Goal: Find contact information: Find contact information

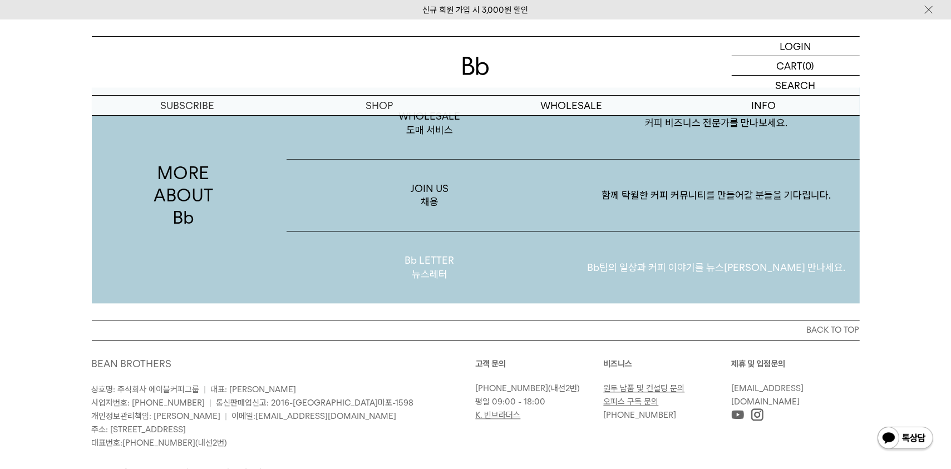
scroll to position [2155, 0]
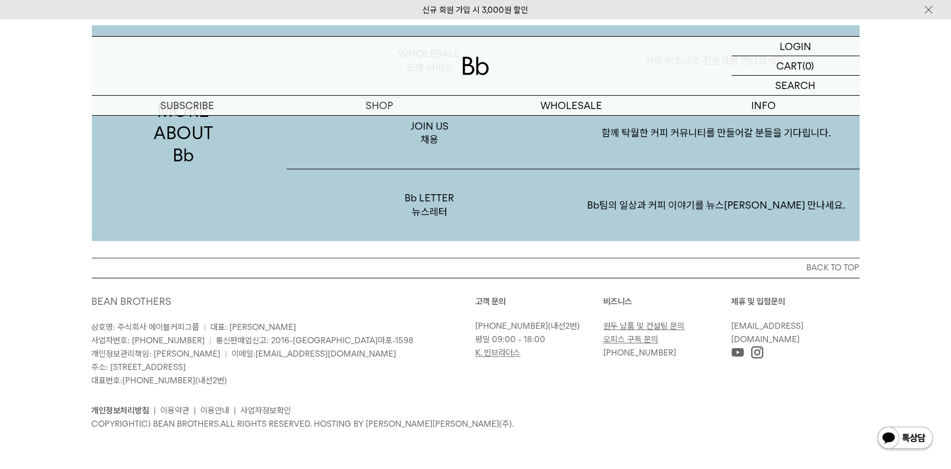
drag, startPoint x: 120, startPoint y: 369, endPoint x: 325, endPoint y: 363, distance: 204.8
click at [325, 363] on p "상호명: 주식회사 에이블커피그룹 | 대표: [PERSON_NAME] 사업자번호: [PHONE_NUMBER] | 통신판매업신고: 2016-[GE…" at bounding box center [284, 353] width 384 height 67
click at [327, 365] on p "상호명: 주식회사 에이블커피그룹 | 대표: [PERSON_NAME] 사업자번호: [PHONE_NUMBER] | 통신판매업신고: 2016-[GE…" at bounding box center [284, 353] width 384 height 67
drag, startPoint x: 413, startPoint y: 364, endPoint x: 87, endPoint y: 368, distance: 326.0
click at [87, 368] on div "BACK TO TOP BEAN BROTHERS 상호명: 주식회사 에이블커피그룹 | 대표: [PERSON_NAME] 사업자번호: [PHONE_N…" at bounding box center [475, 353] width 801 height 190
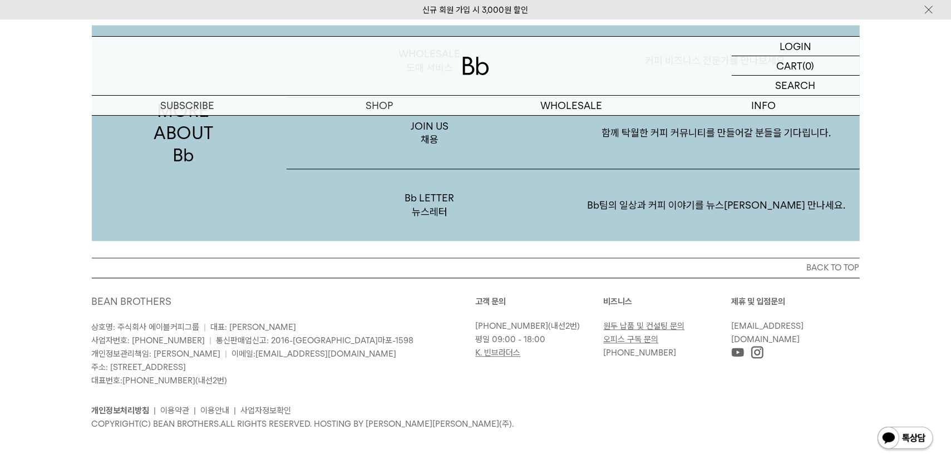
click at [323, 390] on div "개인정보처리방침 | 이용약관 | 이용안내 | 사업자정보확인 COPYRIGHT(C) BEAN BROTHERS. ALL RIGHTS RESERVE…" at bounding box center [476, 408] width 768 height 43
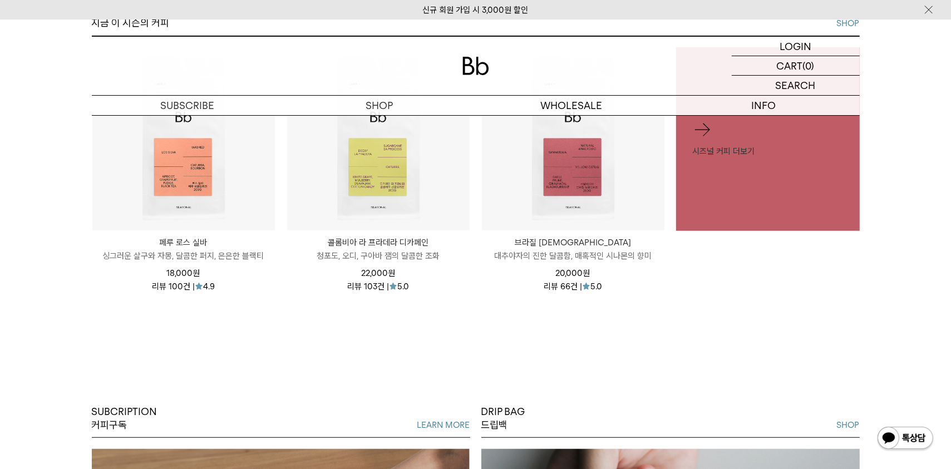
scroll to position [375, 0]
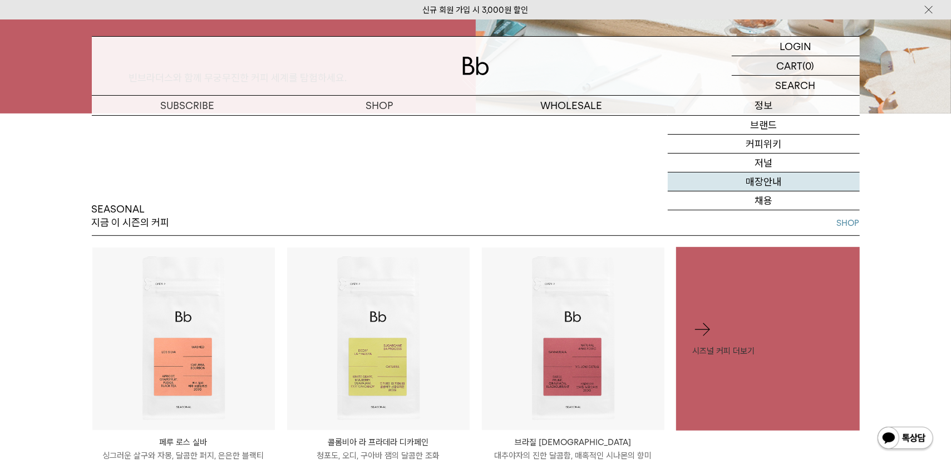
click at [763, 183] on link "매장안내" at bounding box center [763, 181] width 192 height 19
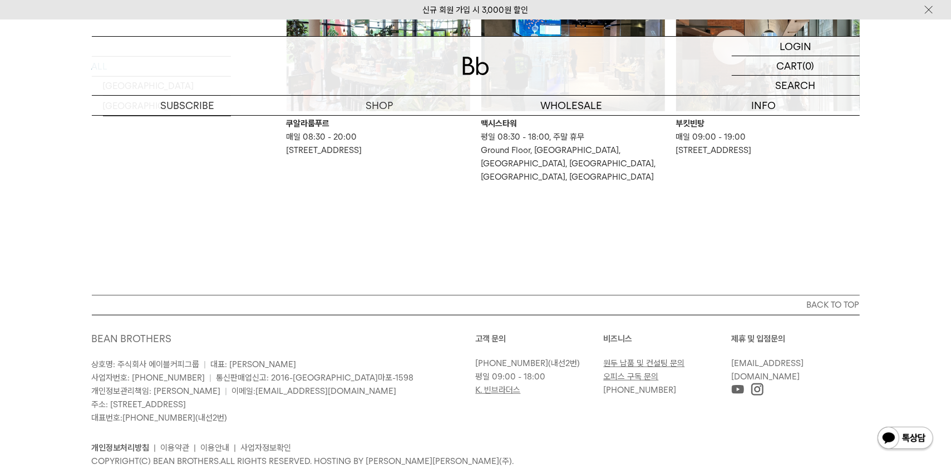
scroll to position [961, 0]
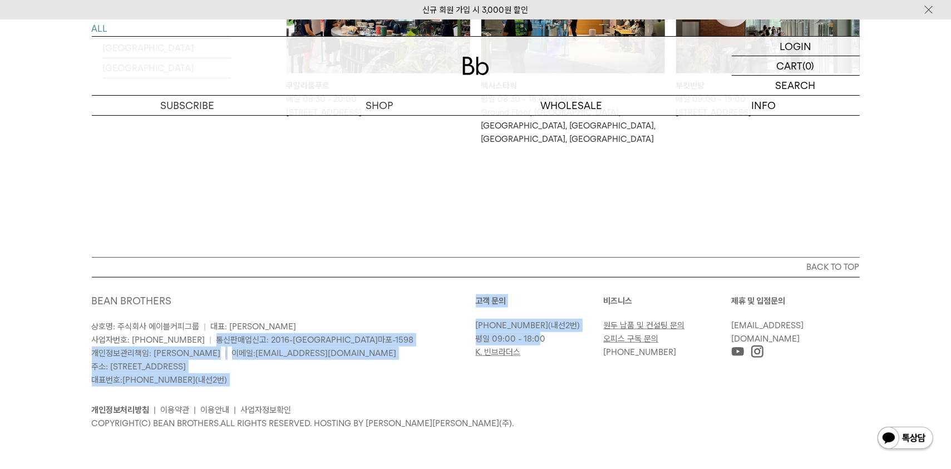
drag, startPoint x: 537, startPoint y: 339, endPoint x: 439, endPoint y: 334, distance: 97.5
click at [439, 334] on div "BEAN BROTHERS 상호명: 주식회사 에이블커피그룹 | 대표: [PERSON_NAME] 사업자번호: [PHONE_NUMBER] | 통신판…" at bounding box center [476, 362] width 768 height 136
click at [439, 334] on p "상호명: 주식회사 에이블커피그룹 | 대표: [PERSON_NAME] 사업자번호: [PHONE_NUMBER] | 통신판매업신고: 2016-[GE…" at bounding box center [284, 353] width 384 height 67
